Goal: Information Seeking & Learning: Find contact information

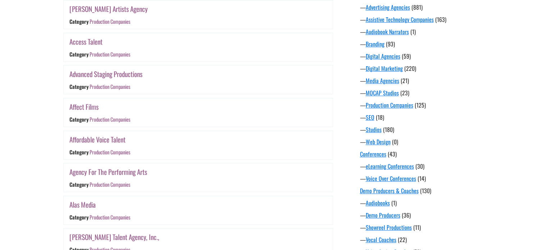
scroll to position [272, 0]
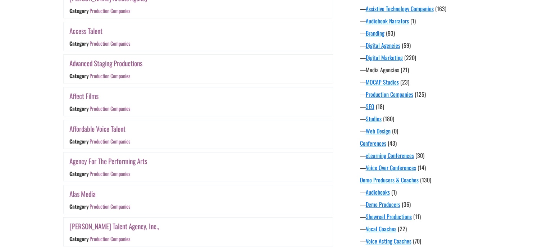
click at [377, 71] on link "Media Agencies" at bounding box center [382, 69] width 33 height 9
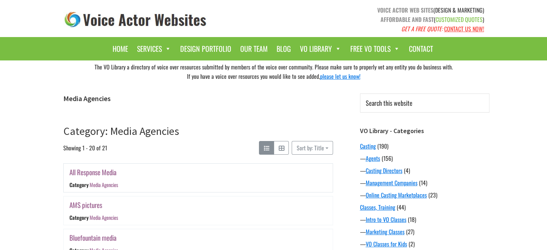
click at [92, 172] on link "All Response Media" at bounding box center [92, 172] width 47 height 10
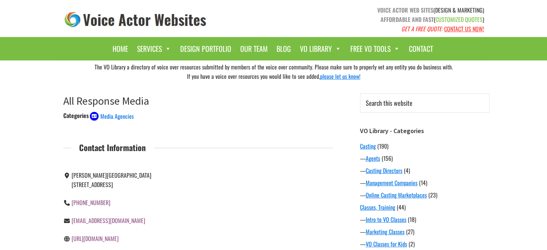
click at [93, 234] on link "http://www.allresponsemedia.com/" at bounding box center [95, 238] width 47 height 9
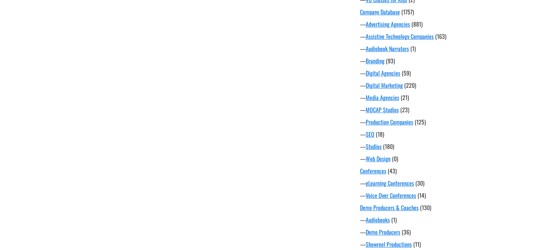
scroll to position [263, 0]
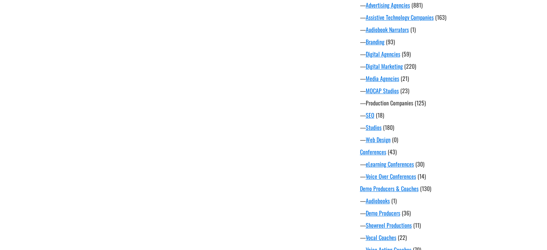
click at [390, 103] on link "Production Companies" at bounding box center [389, 103] width 47 height 9
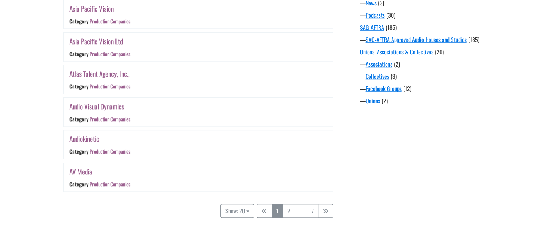
scroll to position [626, 0]
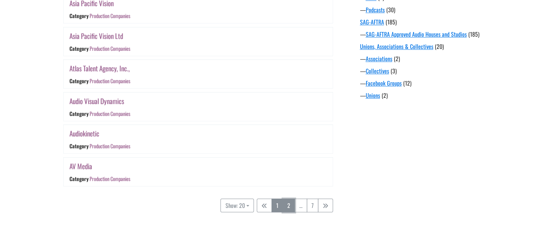
click at [288, 202] on link "2" at bounding box center [289, 206] width 12 height 14
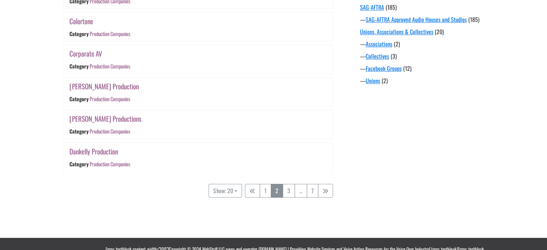
scroll to position [642, 0]
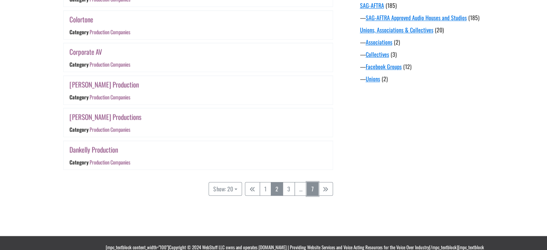
click at [312, 185] on link "7" at bounding box center [313, 189] width 12 height 14
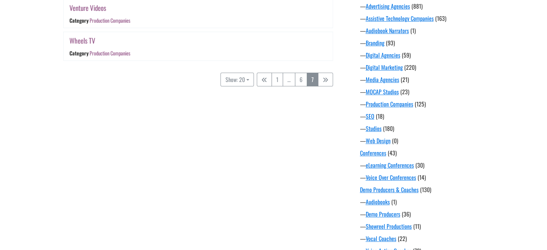
scroll to position [271, 0]
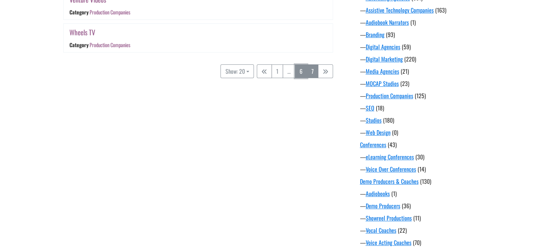
click at [300, 72] on link "6" at bounding box center [301, 71] width 12 height 14
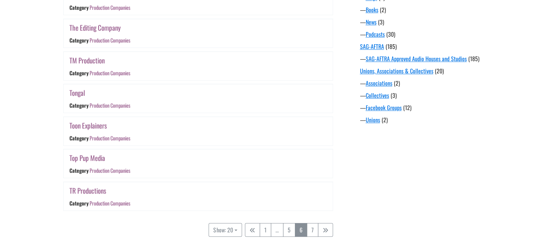
scroll to position [655, 0]
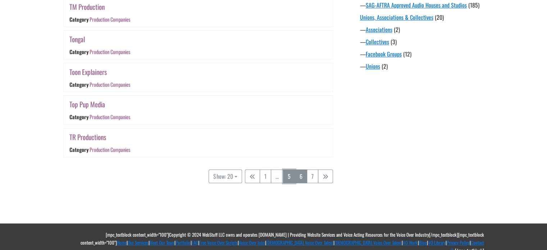
click at [291, 172] on link "5" at bounding box center [289, 176] width 12 height 14
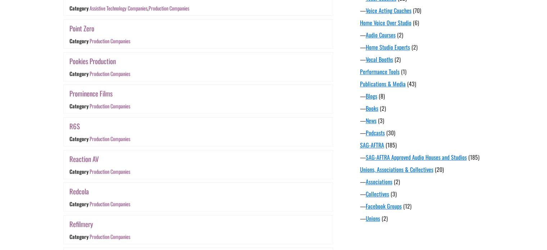
scroll to position [505, 0]
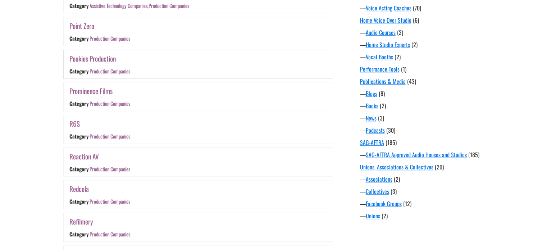
click at [103, 58] on link "Pookies Production" at bounding box center [92, 58] width 46 height 10
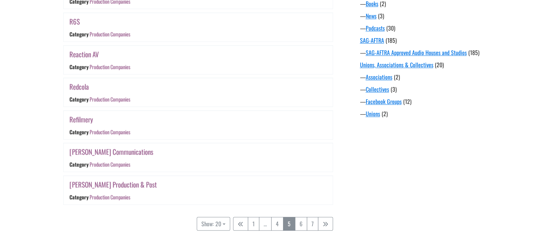
scroll to position [609, 0]
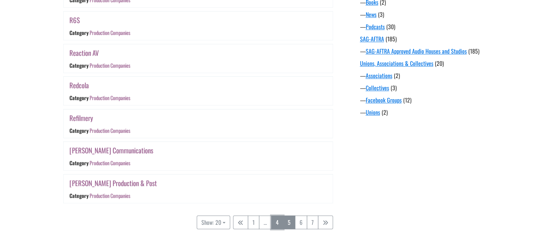
click at [277, 219] on link "4" at bounding box center [277, 222] width 12 height 14
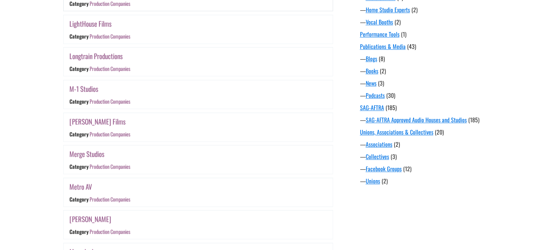
scroll to position [539, 0]
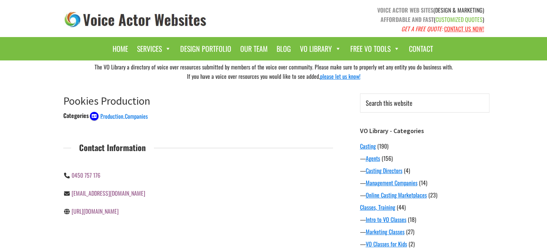
click at [115, 211] on link "[URL][DOMAIN_NAME]" at bounding box center [95, 211] width 47 height 9
